Goal: Task Accomplishment & Management: Complete application form

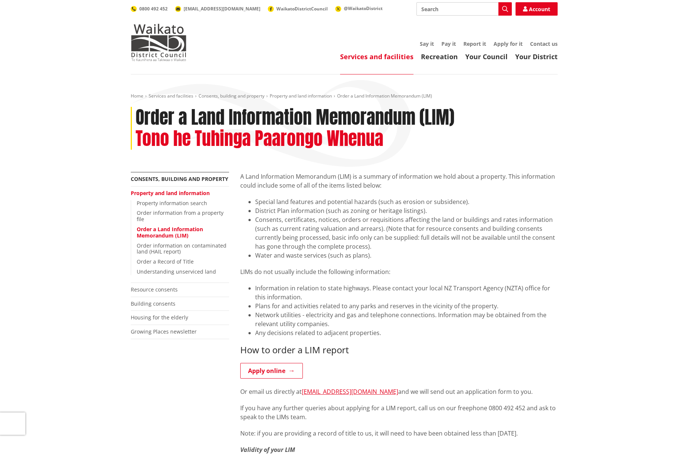
click at [605, 138] on div "Home Services and facilities Consents, building and property Property and land …" at bounding box center [344, 463] width 688 height 776
click at [605, 109] on div "Home Services and facilities Consents, building and property Property and land …" at bounding box center [344, 463] width 688 height 776
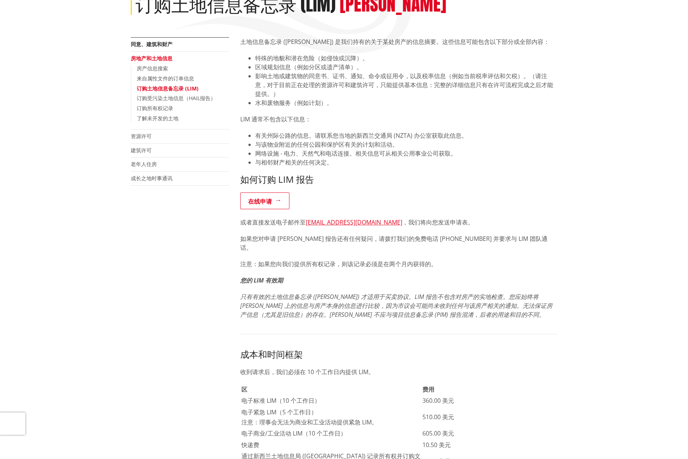
scroll to position [37, 0]
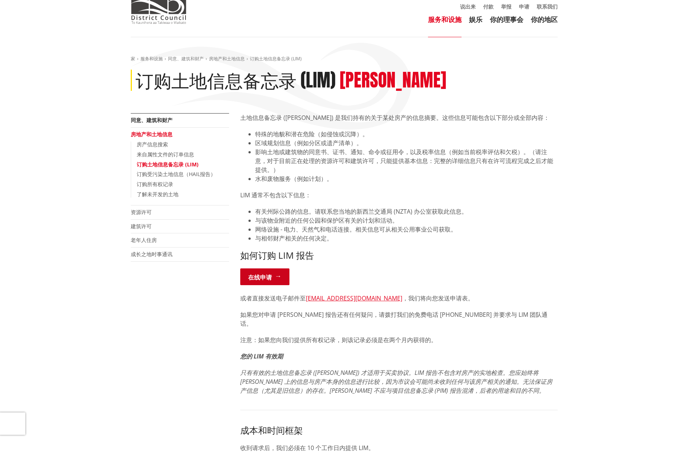
click at [267, 277] on font "在线申请" at bounding box center [260, 277] width 24 height 8
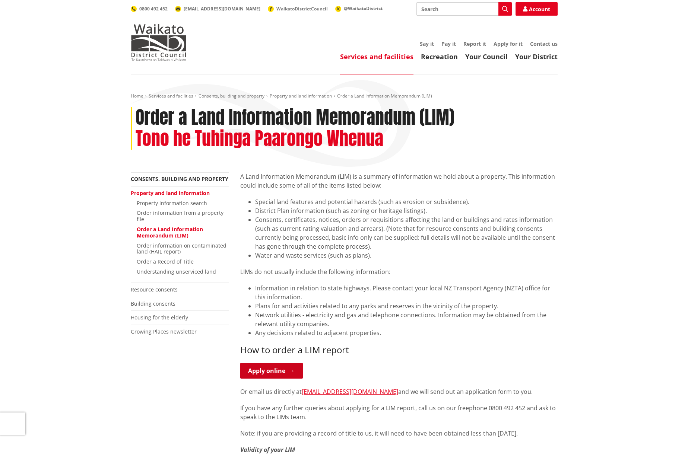
click at [265, 370] on link "Apply online" at bounding box center [271, 371] width 63 height 16
